Goal: Communication & Community: Answer question/provide support

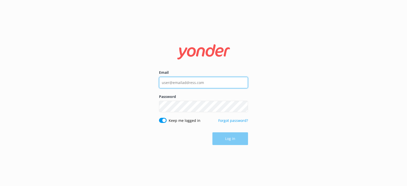
type input "[PERSON_NAME][EMAIL_ADDRESS][DOMAIN_NAME]"
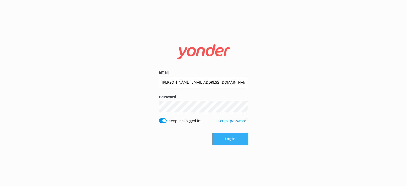
click at [230, 139] on button "Log in" at bounding box center [231, 139] width 36 height 13
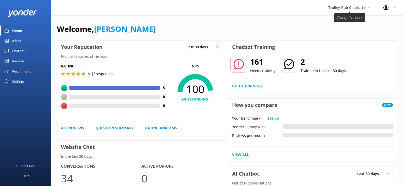
click at [344, 7] on span "Trolley Pub Charlotte" at bounding box center [347, 7] width 37 height 5
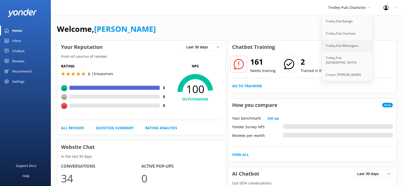
click at [345, 46] on link "Trolley Pub Wilmington" at bounding box center [347, 46] width 51 height 12
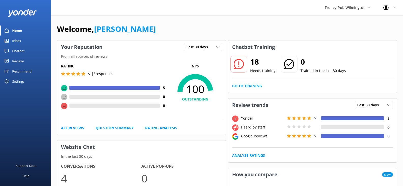
click at [21, 41] on div "Inbox" at bounding box center [16, 41] width 9 height 10
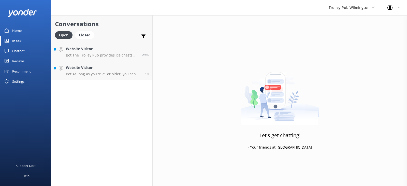
click at [17, 40] on div "Inbox" at bounding box center [16, 41] width 9 height 10
click at [107, 50] on h4 "Website Visitor" at bounding box center [102, 49] width 73 height 6
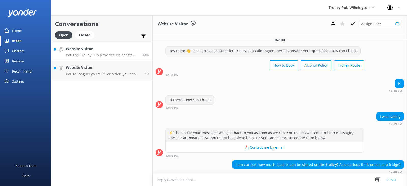
scroll to position [24, 0]
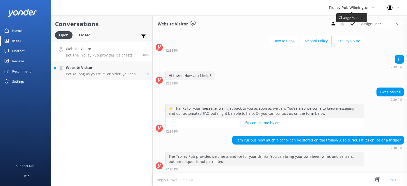
click at [338, 8] on span "Trolley Pub Wilmington" at bounding box center [349, 7] width 41 height 5
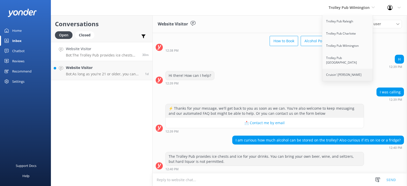
click at [349, 69] on link "Cruisin' [PERSON_NAME]" at bounding box center [347, 75] width 51 height 12
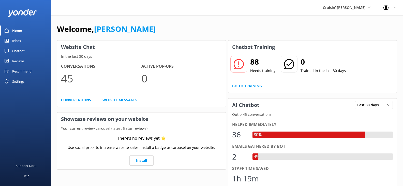
click at [16, 38] on div "Inbox" at bounding box center [16, 41] width 9 height 10
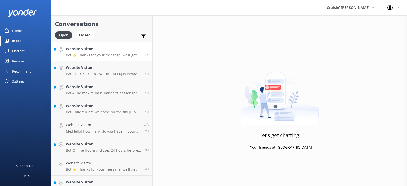
click at [110, 53] on p "Bot: ⚡ Thanks for your message, we'll get back to you as soon as we can. You're…" at bounding box center [103, 55] width 75 height 5
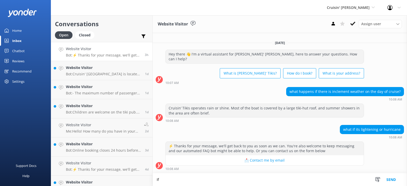
type textarea "I"
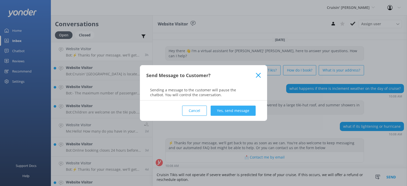
type textarea "Cruisin Tikis will not operate if severe weather is predicted for time of your …"
click at [234, 109] on button "Yes, send message" at bounding box center [233, 111] width 45 height 10
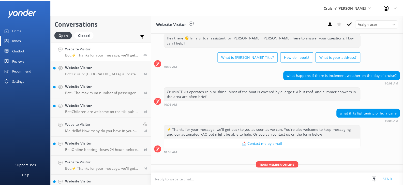
scroll to position [30, 0]
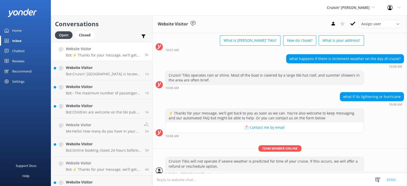
click at [17, 31] on div "Home" at bounding box center [16, 30] width 9 height 10
